Goal: Task Accomplishment & Management: Use online tool/utility

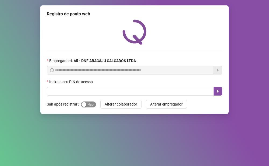
click at [85, 104] on div "button" at bounding box center [84, 104] width 5 height 5
click at [82, 86] on div "Insira o seu PIN de acesso" at bounding box center [135, 83] width 176 height 8
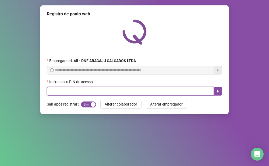
click at [82, 87] on input "text" at bounding box center [130, 91] width 167 height 9
type input "*****"
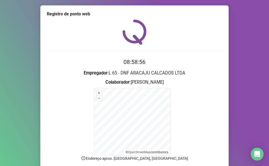
scroll to position [43, 0]
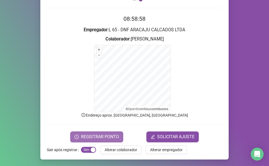
click at [84, 135] on span "REGISTRAR PONTO" at bounding box center [100, 136] width 38 height 6
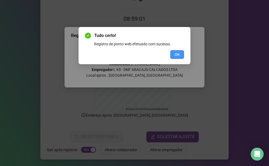
click at [178, 53] on span "OK" at bounding box center [177, 54] width 5 height 6
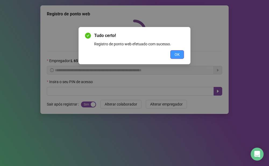
scroll to position [0, 0]
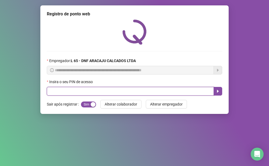
click at [71, 91] on input "text" at bounding box center [130, 91] width 167 height 9
type input "*****"
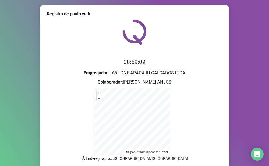
scroll to position [43, 0]
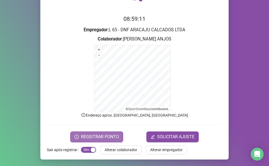
click at [107, 136] on span "REGISTRAR PONTO" at bounding box center [100, 136] width 38 height 6
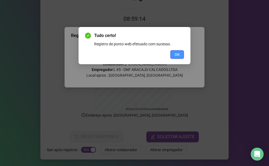
click at [179, 52] on span "OK" at bounding box center [177, 54] width 5 height 6
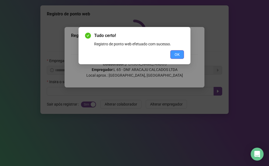
scroll to position [0, 0]
